Goal: Book appointment/travel/reservation

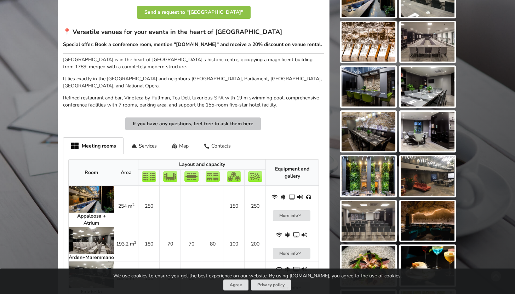
scroll to position [314, 0]
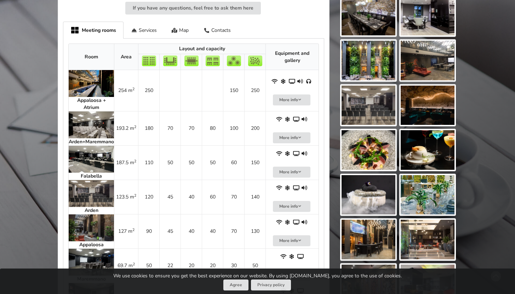
click at [92, 88] on img at bounding box center [91, 83] width 45 height 27
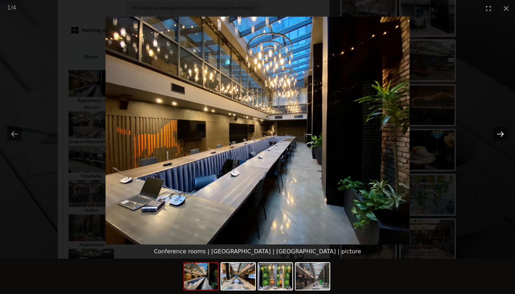
click at [503, 136] on button "Next slide" at bounding box center [500, 134] width 15 height 14
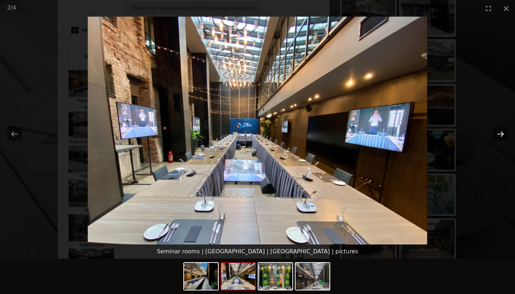
click at [503, 136] on button "Next slide" at bounding box center [500, 134] width 15 height 14
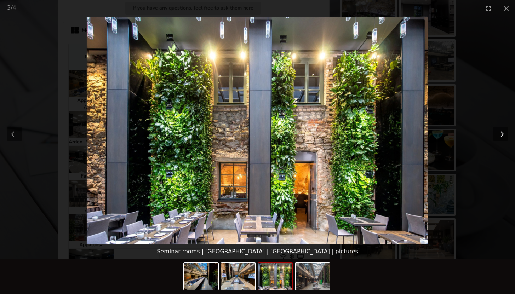
click at [503, 136] on button "Next slide" at bounding box center [500, 134] width 15 height 14
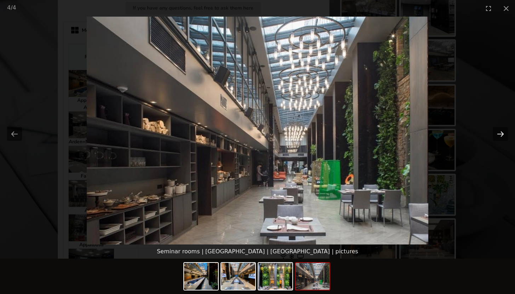
click at [503, 136] on button "Next slide" at bounding box center [500, 134] width 15 height 14
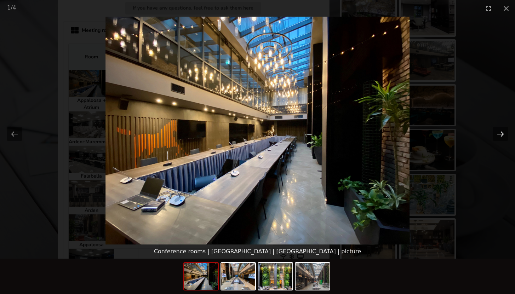
click at [503, 136] on button "Next slide" at bounding box center [500, 134] width 15 height 14
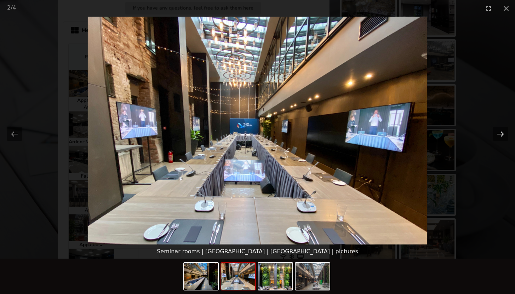
click at [503, 136] on button "Next slide" at bounding box center [500, 134] width 15 height 14
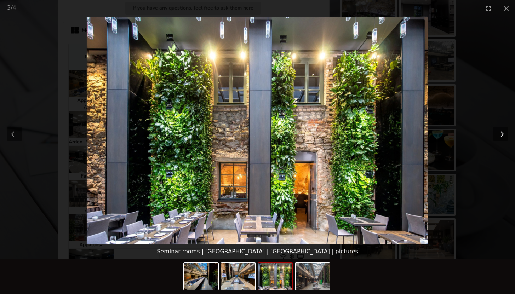
click at [503, 136] on button "Next slide" at bounding box center [500, 134] width 15 height 14
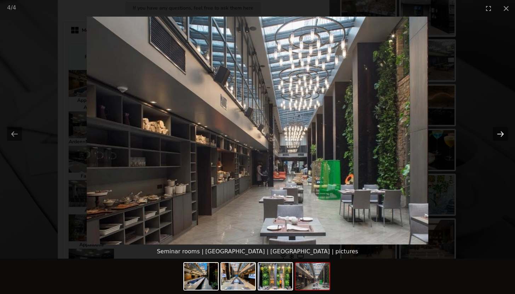
click at [503, 136] on button "Next slide" at bounding box center [500, 134] width 15 height 14
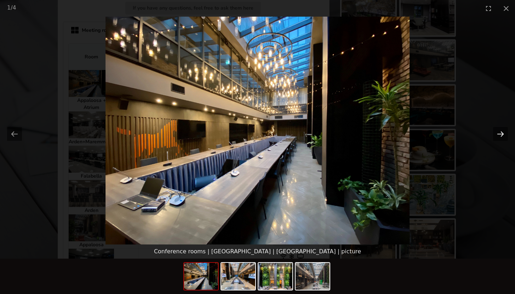
click at [503, 136] on button "Next slide" at bounding box center [500, 134] width 15 height 14
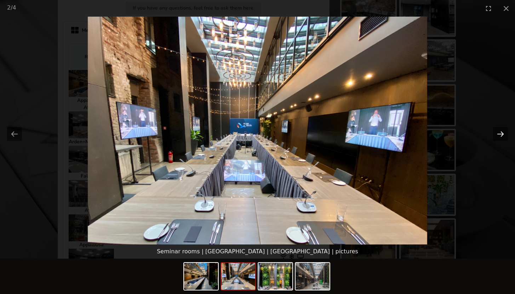
click at [503, 136] on button "Next slide" at bounding box center [500, 134] width 15 height 14
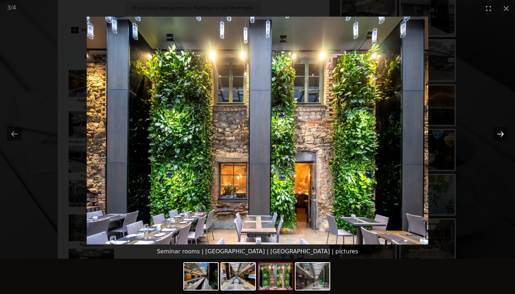
click at [503, 136] on button "Next slide" at bounding box center [500, 134] width 15 height 14
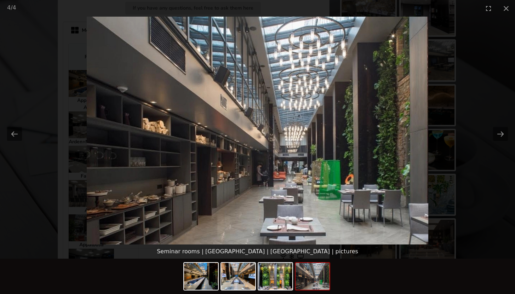
click at [117, 59] on picture at bounding box center [257, 131] width 515 height 228
click at [508, 7] on button "Close gallery" at bounding box center [506, 8] width 18 height 17
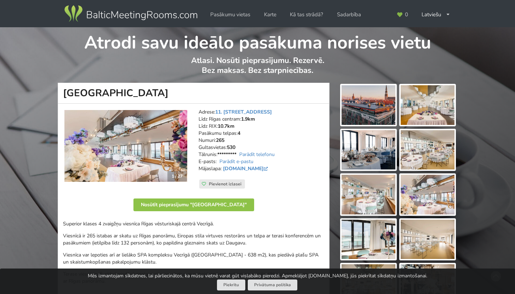
scroll to position [48, 0]
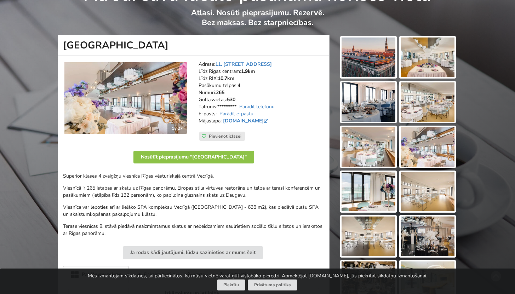
click at [167, 106] on img at bounding box center [125, 98] width 123 height 72
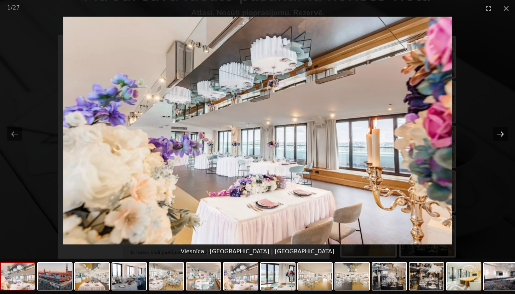
click at [501, 136] on button "Next slide" at bounding box center [500, 134] width 15 height 14
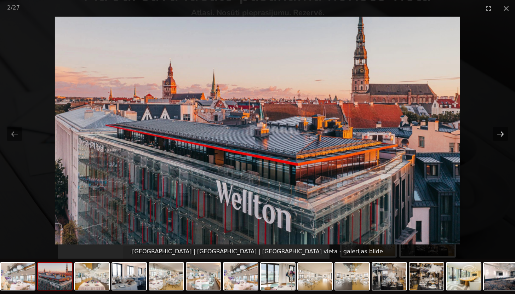
click at [499, 135] on button "Next slide" at bounding box center [500, 134] width 15 height 14
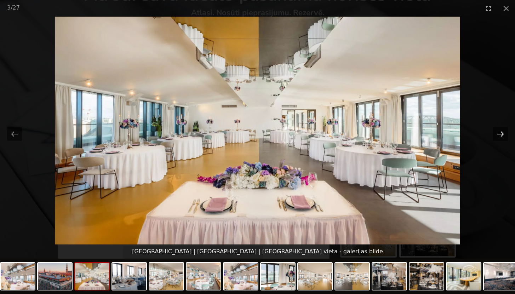
click at [499, 135] on button "Next slide" at bounding box center [500, 134] width 15 height 14
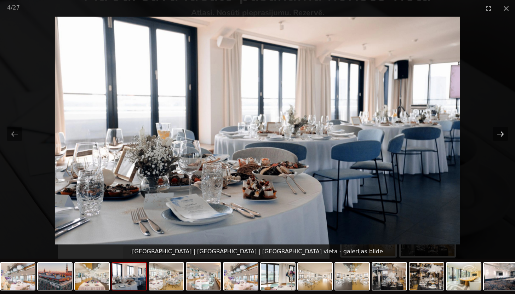
click at [499, 135] on button "Next slide" at bounding box center [500, 134] width 15 height 14
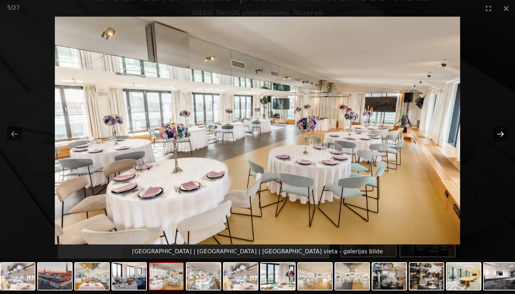
click at [499, 135] on button "Next slide" at bounding box center [500, 134] width 15 height 14
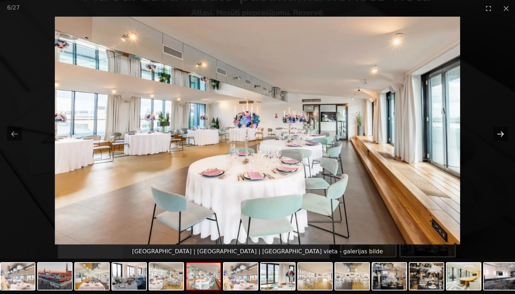
click at [499, 135] on button "Next slide" at bounding box center [500, 134] width 15 height 14
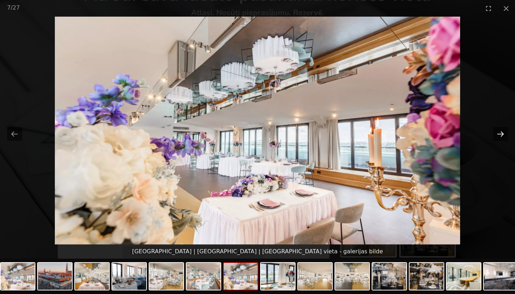
click at [499, 135] on button "Next slide" at bounding box center [500, 134] width 15 height 14
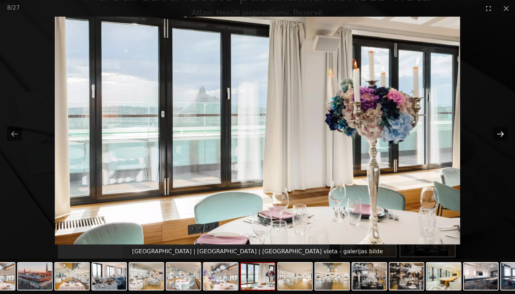
click at [499, 135] on button "Next slide" at bounding box center [500, 134] width 15 height 14
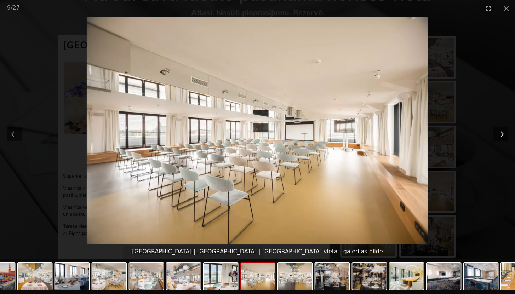
click at [499, 135] on button "Next slide" at bounding box center [500, 134] width 15 height 14
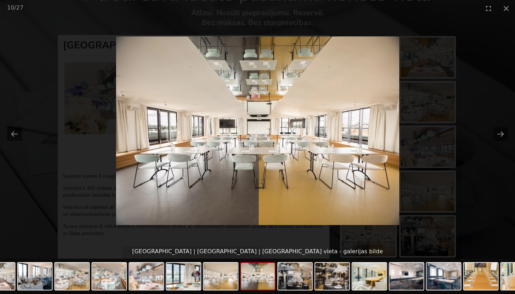
click at [406, 125] on picture at bounding box center [257, 131] width 515 height 228
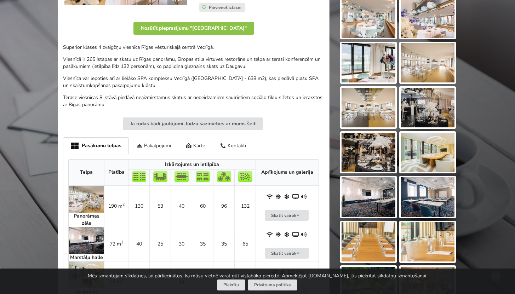
scroll to position [177, 0]
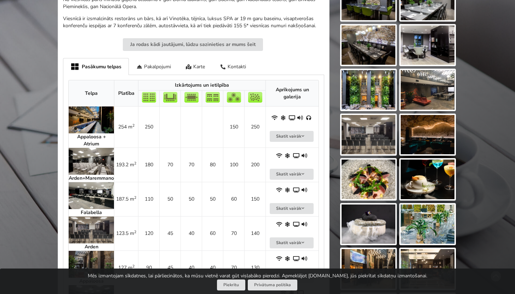
scroll to position [285, 0]
